Goal: Information Seeking & Learning: Learn about a topic

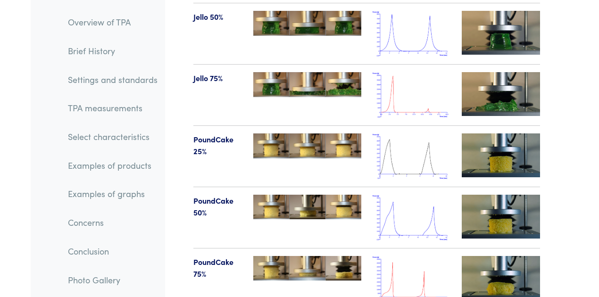
scroll to position [12157, 0]
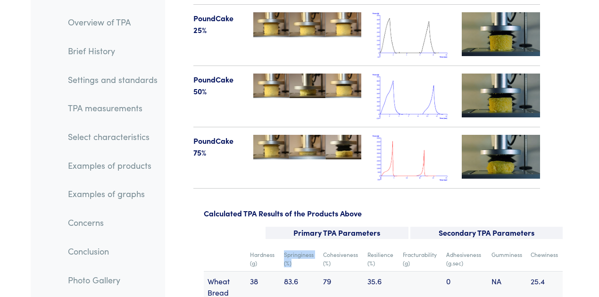
drag, startPoint x: 302, startPoint y: 147, endPoint x: 284, endPoint y: 134, distance: 22.0
click at [284, 246] on td "Springiness (%)" at bounding box center [299, 258] width 39 height 25
drag, startPoint x: 284, startPoint y: 134, endPoint x: 340, endPoint y: 148, distance: 58.1
click at [340, 246] on tr "Hardness (g) Springiness (%) Cohesiveness (%) Resilience (%) Fracturability (g)…" at bounding box center [383, 258] width 359 height 25
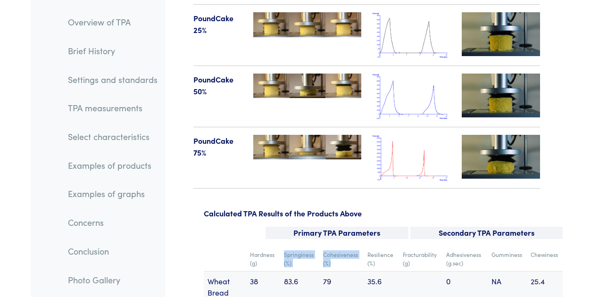
click at [340, 246] on td "Cohesiveness (%)" at bounding box center [341, 258] width 44 height 25
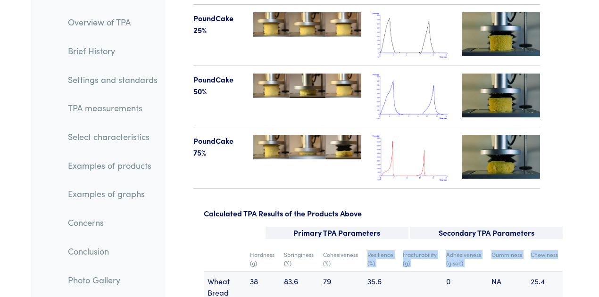
drag, startPoint x: 366, startPoint y: 135, endPoint x: 558, endPoint y: 147, distance: 192.7
click at [558, 246] on tr "Hardness (g) Springiness (%) Cohesiveness (%) Resilience (%) Fracturability (g)…" at bounding box center [383, 258] width 359 height 25
click at [558, 246] on td "Chewiness" at bounding box center [544, 258] width 36 height 25
drag, startPoint x: 558, startPoint y: 147, endPoint x: 249, endPoint y: 137, distance: 309.3
click at [249, 246] on tr "Hardness (g) Springiness (%) Cohesiveness (%) Resilience (%) Fracturability (g)…" at bounding box center [383, 258] width 359 height 25
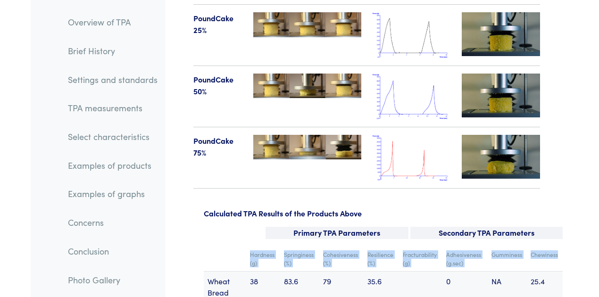
click at [249, 246] on td "Hardness (g)" at bounding box center [263, 258] width 34 height 25
drag, startPoint x: 248, startPoint y: 137, endPoint x: 534, endPoint y: 148, distance: 286.8
click at [534, 246] on tr "Hardness (g) Springiness (%) Cohesiveness (%) Resilience (%) Fracturability (g)…" at bounding box center [383, 258] width 359 height 25
click at [534, 246] on td "Chewiness" at bounding box center [544, 258] width 36 height 25
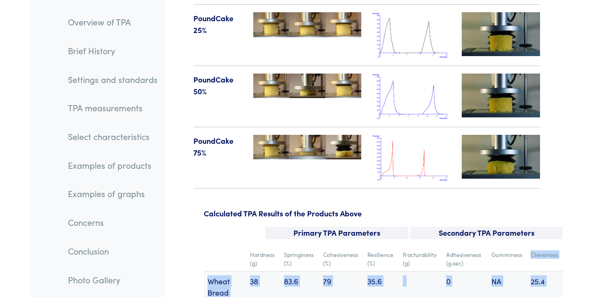
drag, startPoint x: 528, startPoint y: 132, endPoint x: 538, endPoint y: 224, distance: 92.9
